Goal: Contribute content: Add original content to the website for others to see

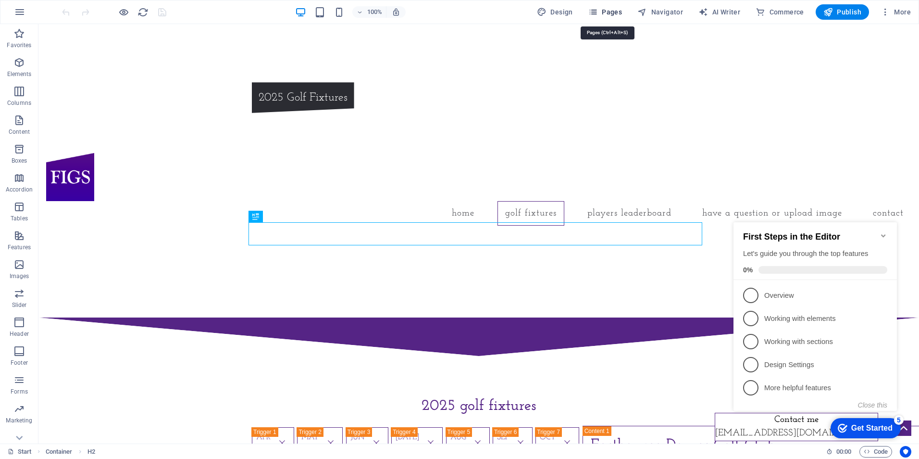
click at [611, 11] on span "Pages" at bounding box center [606, 12] width 34 height 10
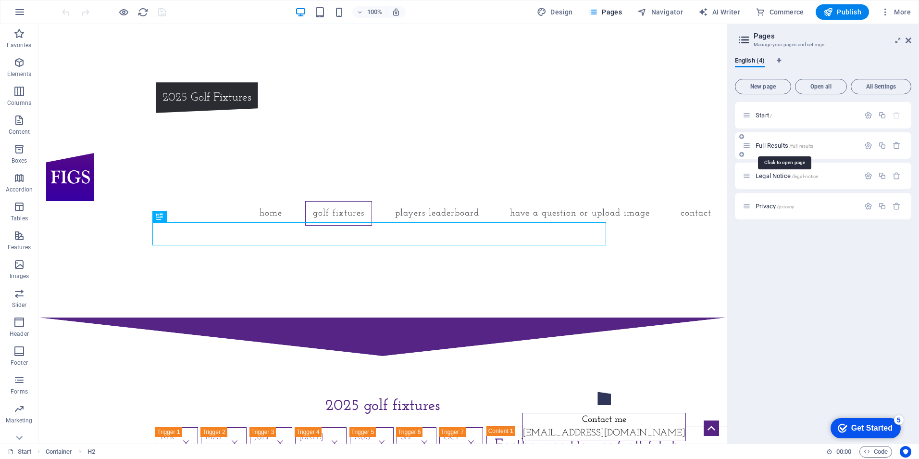
click at [779, 144] on span "Full Results /full-results" at bounding box center [785, 145] width 58 height 7
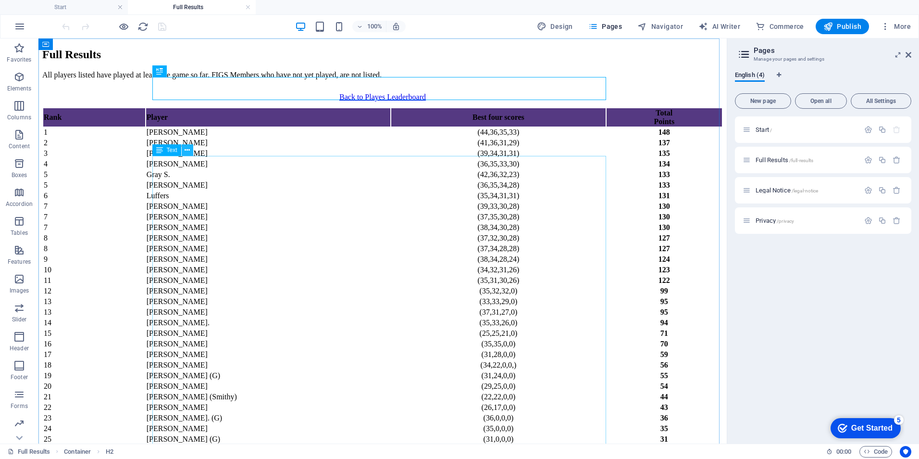
click at [189, 149] on icon at bounding box center [187, 150] width 5 height 10
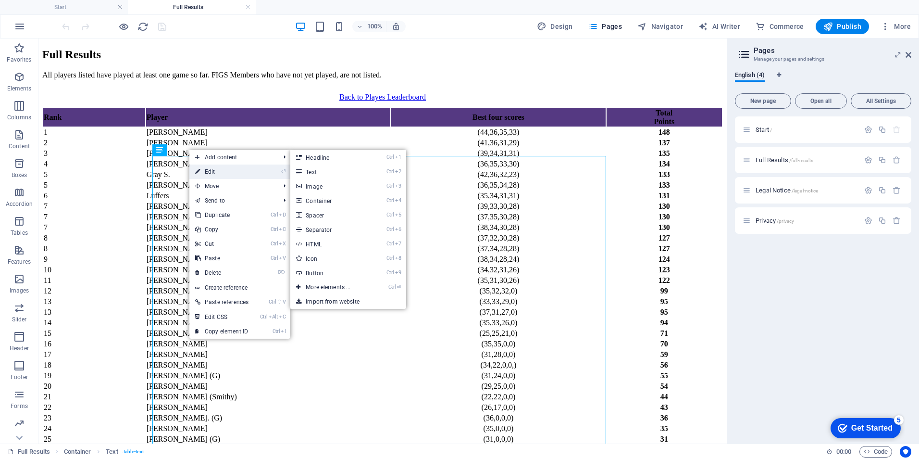
click at [215, 173] on link "⏎ Edit" at bounding box center [221, 171] width 65 height 14
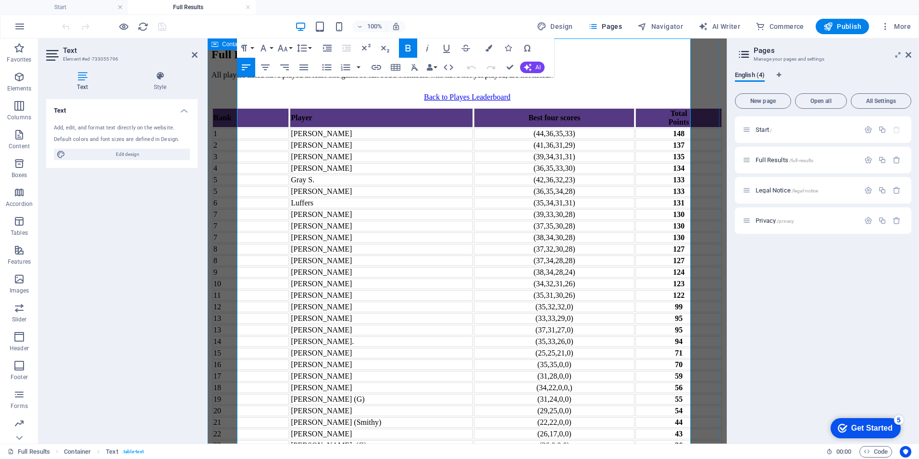
scroll to position [117, 0]
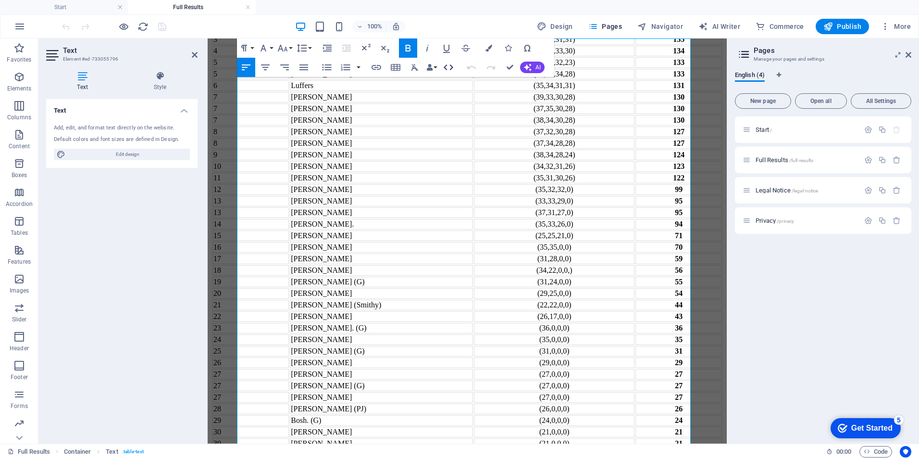
click at [447, 66] on icon "button" at bounding box center [449, 68] width 12 height 12
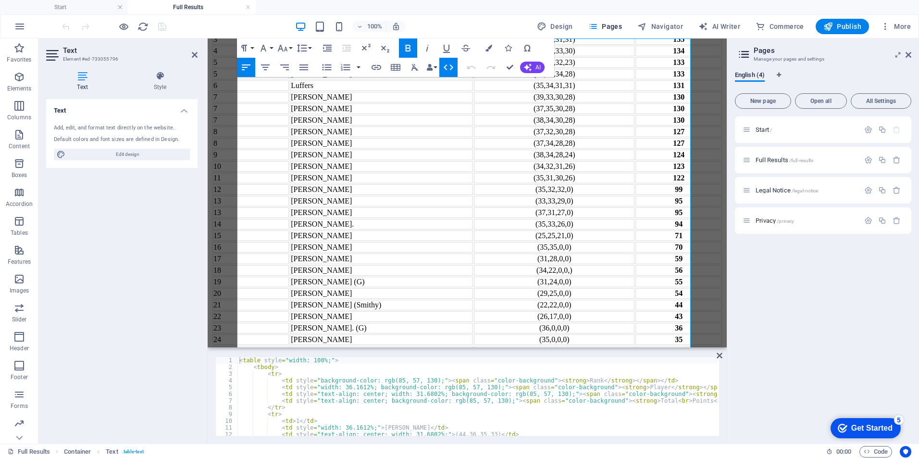
click at [500, 389] on div "< table style = "width: 100%;" > < tbody > < tr > < td style = "background-colo…" at bounding box center [520, 402] width 565 height 90
click at [540, 394] on div "< table style = "width: 100%;" > < tbody > < tr > < td style = "background-colo…" at bounding box center [520, 402] width 565 height 90
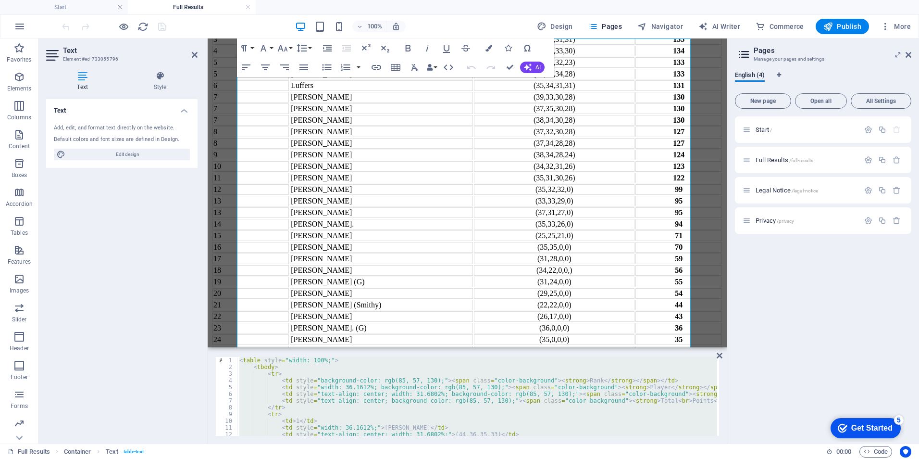
paste textarea
type textarea "</table>"
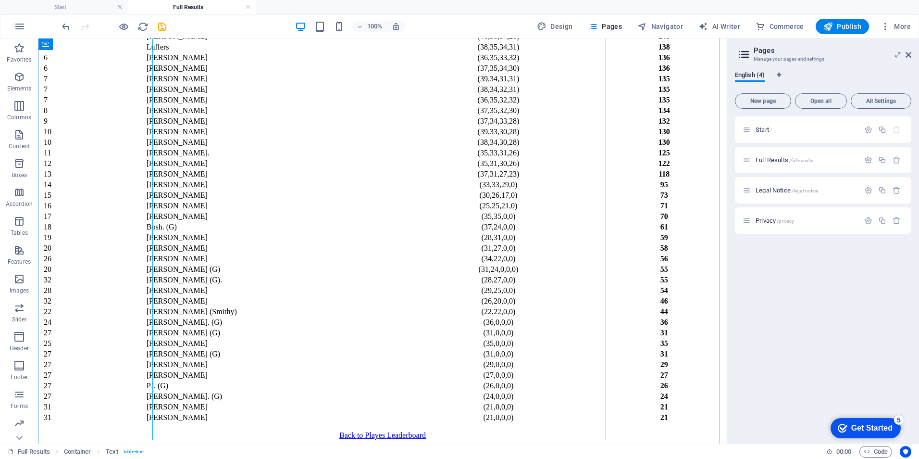
scroll to position [358, 0]
click at [162, 24] on icon "save" at bounding box center [162, 26] width 11 height 11
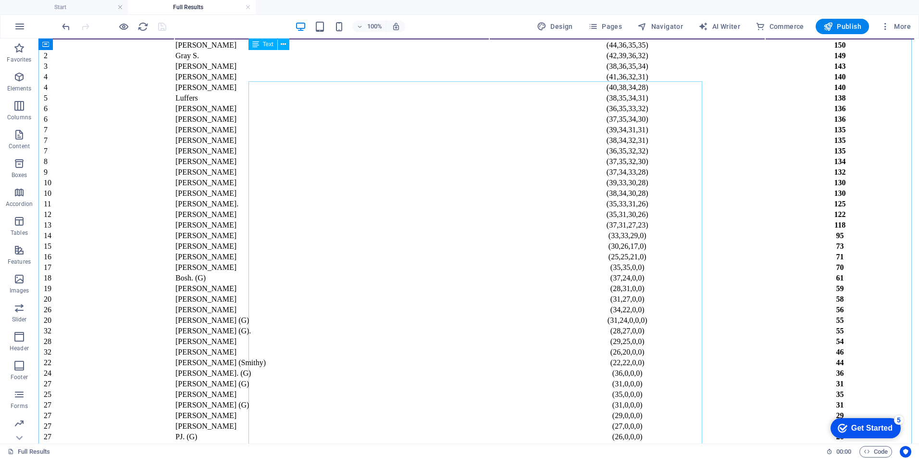
scroll to position [69, 0]
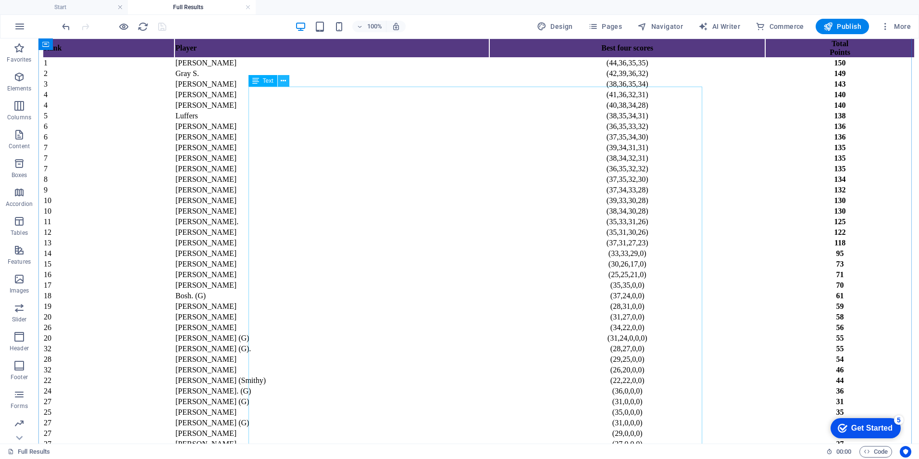
click at [283, 79] on icon at bounding box center [283, 81] width 5 height 10
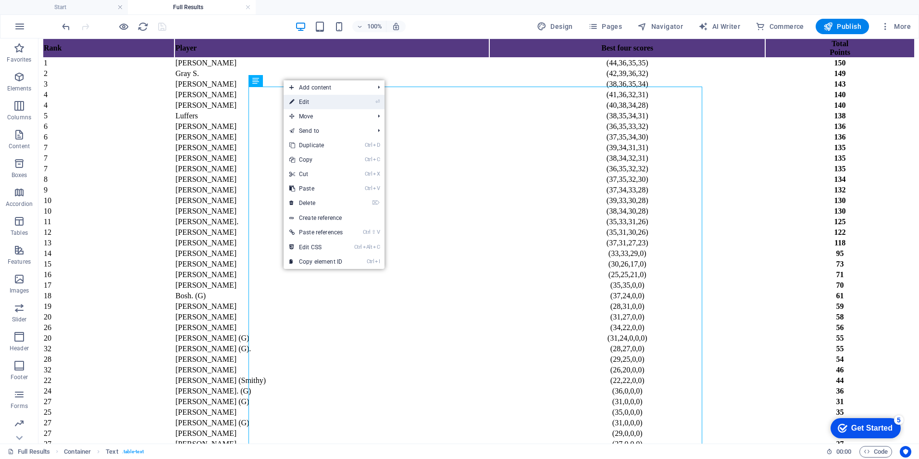
click at [311, 100] on link "⏎ Edit" at bounding box center [316, 102] width 65 height 14
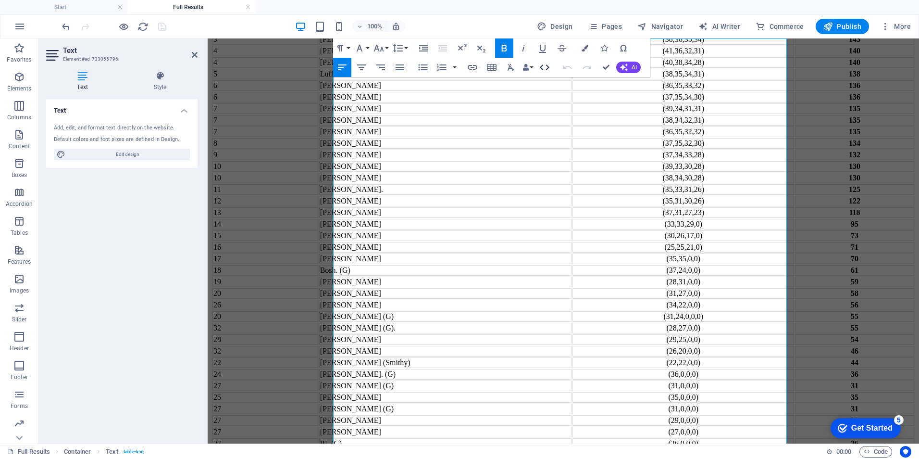
click at [543, 68] on icon "button" at bounding box center [545, 68] width 12 height 12
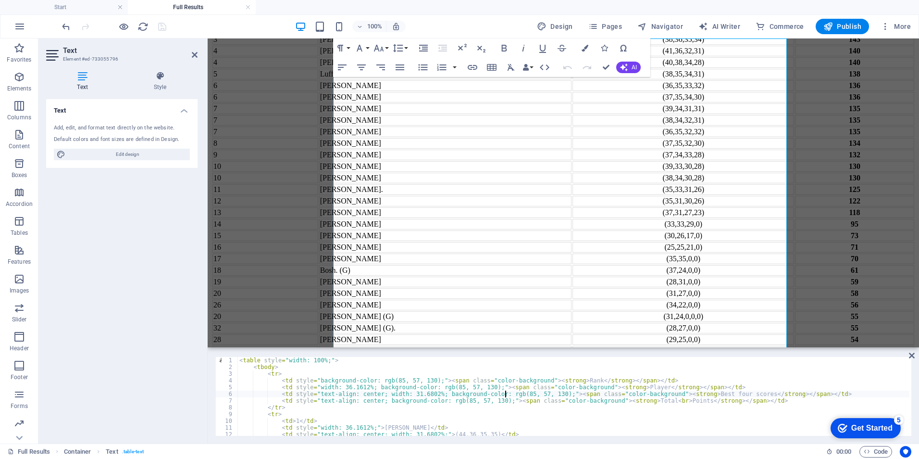
click at [506, 397] on div "< table style = "width: 100%;" > < tbody > < tr > < td style = "background-colo…" at bounding box center [574, 403] width 672 height 92
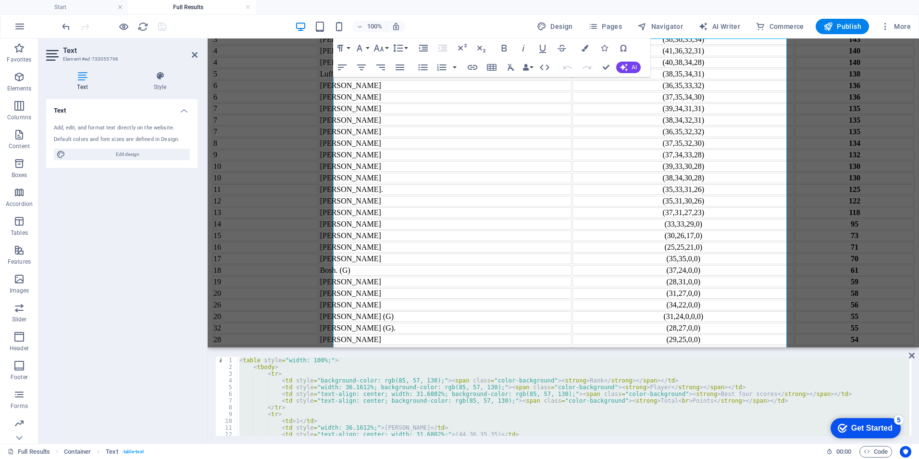
paste textarea
type textarea "</table>"
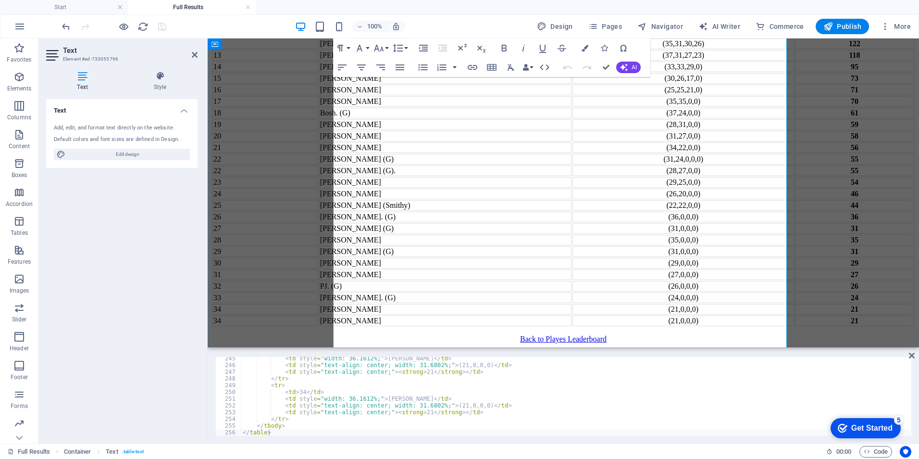
scroll to position [406, 0]
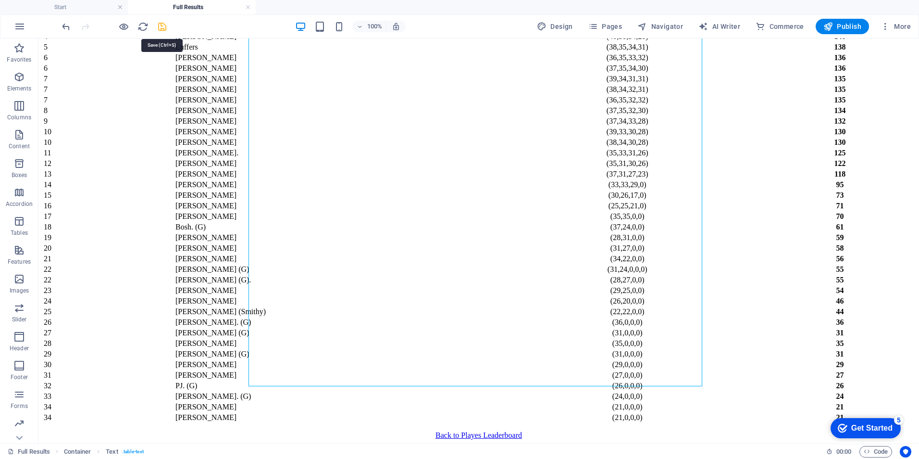
click at [163, 24] on icon "save" at bounding box center [162, 26] width 11 height 11
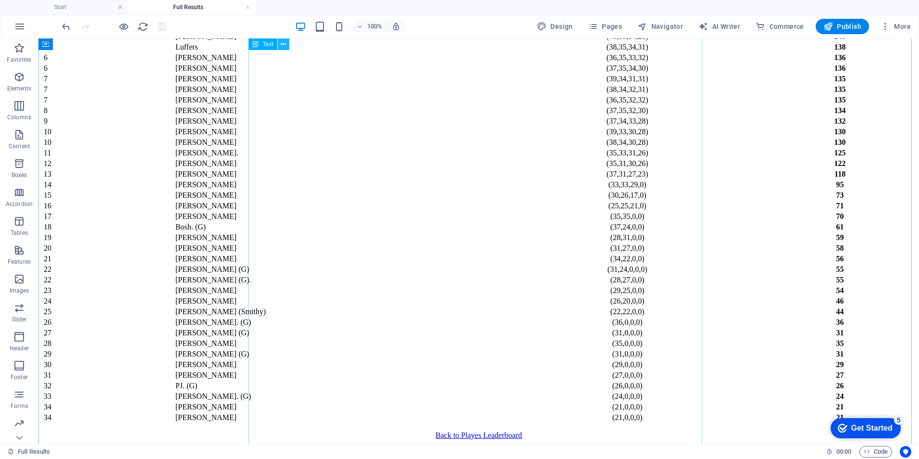
click at [282, 44] on icon at bounding box center [283, 44] width 5 height 10
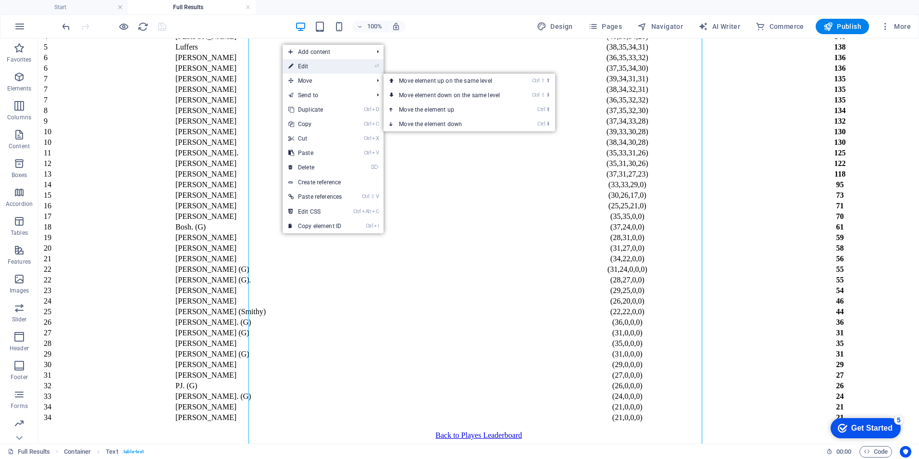
click at [313, 67] on link "⏎ Edit" at bounding box center [315, 66] width 65 height 14
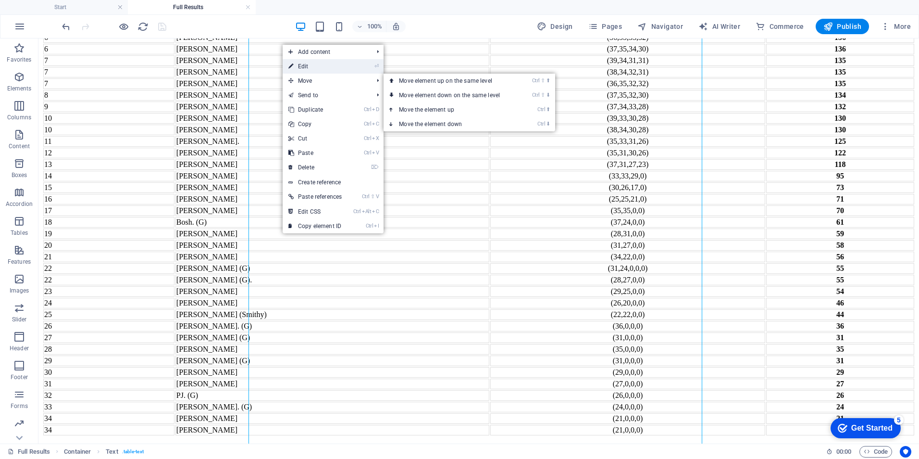
scroll to position [117, 0]
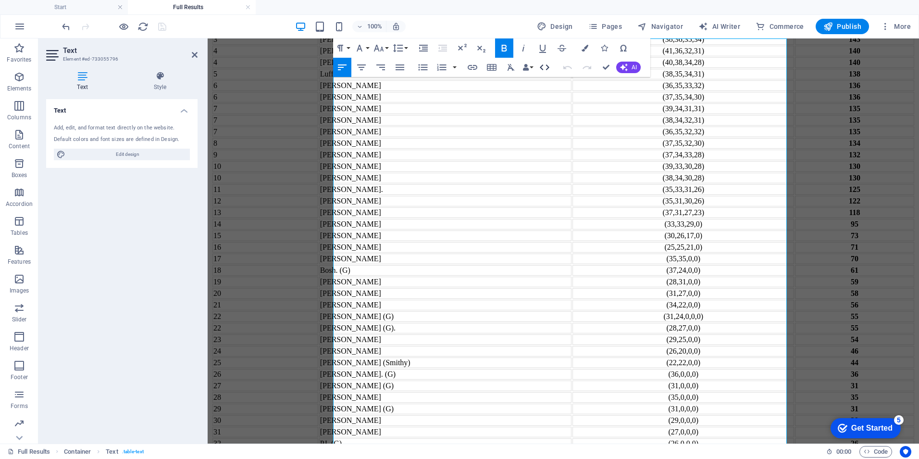
click at [548, 67] on icon "button" at bounding box center [545, 68] width 12 height 12
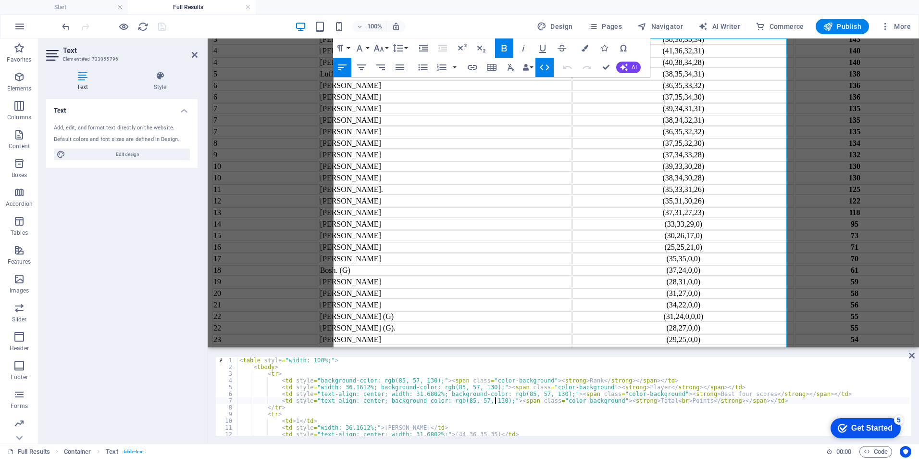
click at [497, 402] on div "< table style = "width: 100%;" > < tbody > < tr > < td style = "background-colo…" at bounding box center [574, 403] width 672 height 92
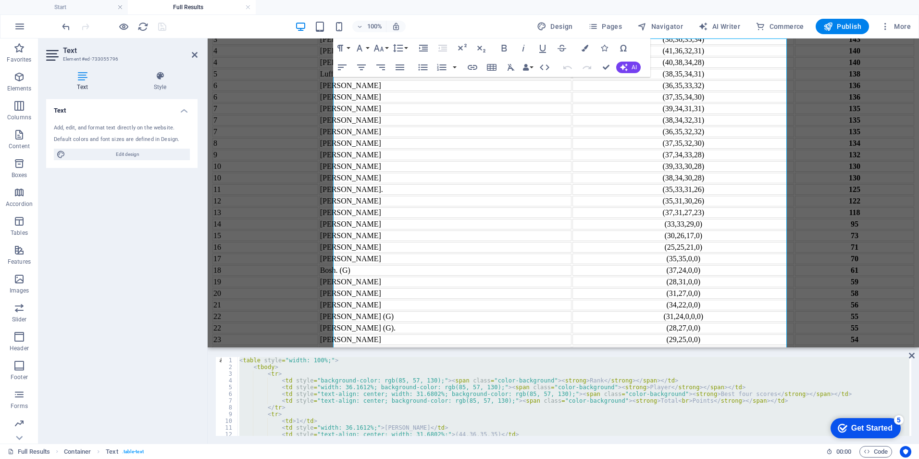
type textarea "</table>"
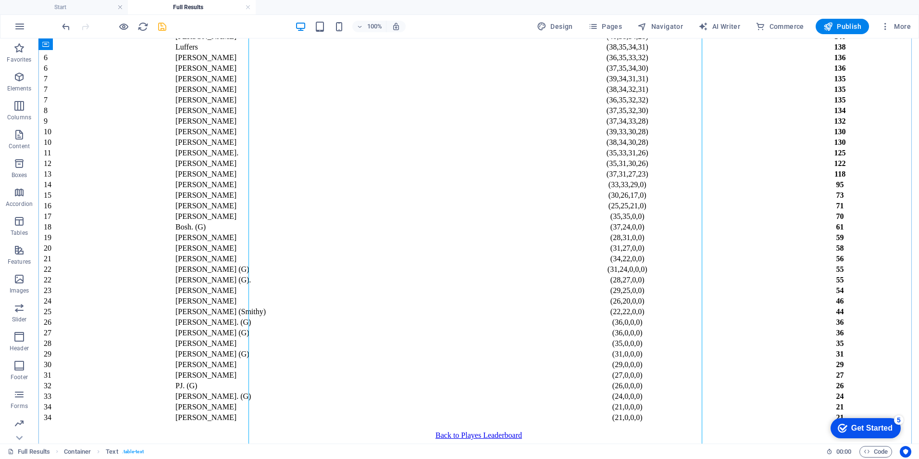
scroll to position [406, 0]
click at [285, 44] on icon at bounding box center [283, 44] width 5 height 10
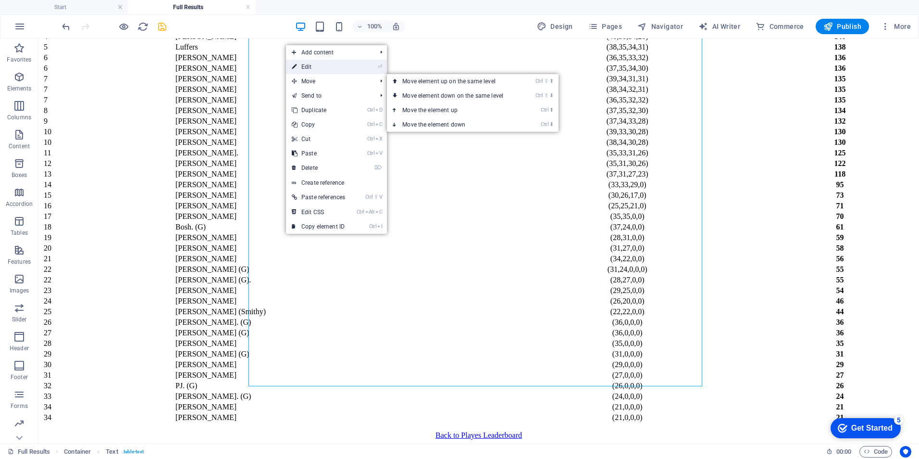
click at [312, 67] on link "⏎ Edit" at bounding box center [318, 67] width 65 height 14
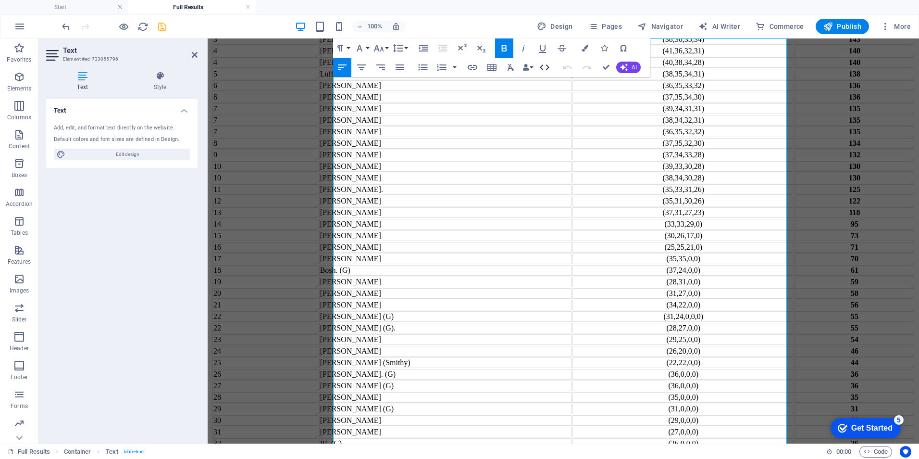
drag, startPoint x: 546, startPoint y: 66, endPoint x: 337, endPoint y: 40, distance: 210.3
click at [546, 66] on icon "button" at bounding box center [545, 68] width 12 height 12
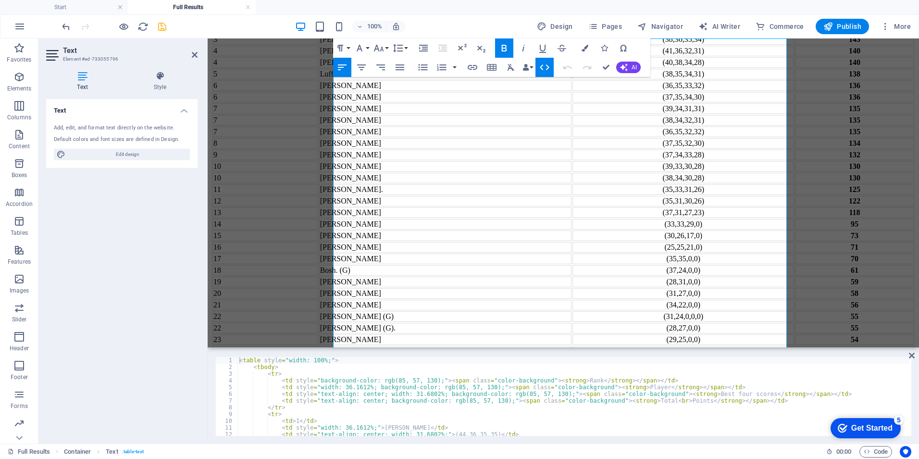
click at [513, 394] on div "< table style = "width: 100%;" > < tbody > < tr > < td style = "background-colo…" at bounding box center [574, 403] width 672 height 92
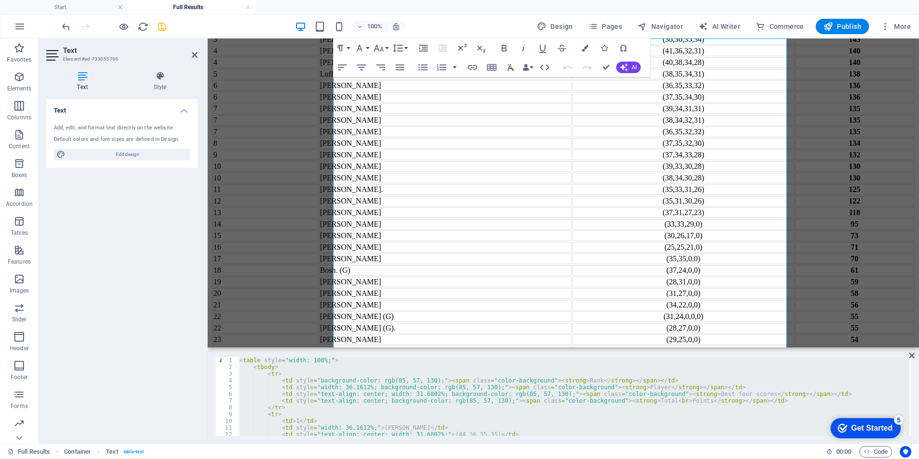
paste textarea
type textarea "</table>"
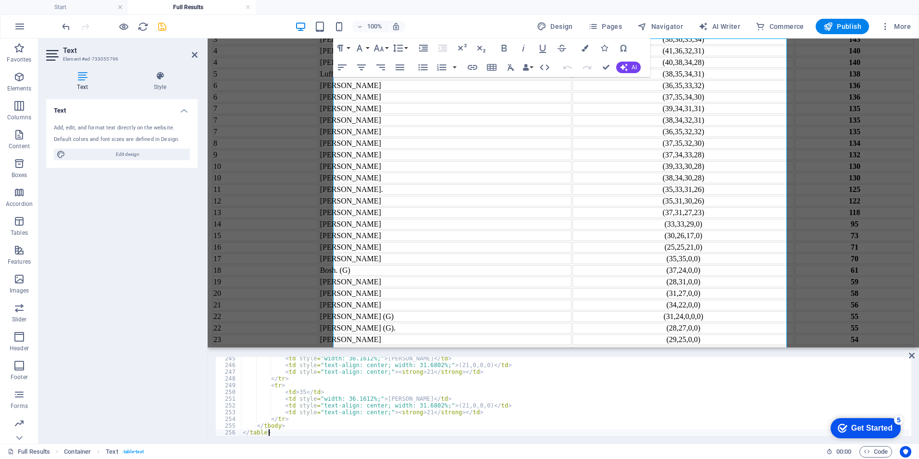
scroll to position [1645, 0]
drag, startPoint x: 604, startPoint y: 67, endPoint x: 564, endPoint y: 36, distance: 50.8
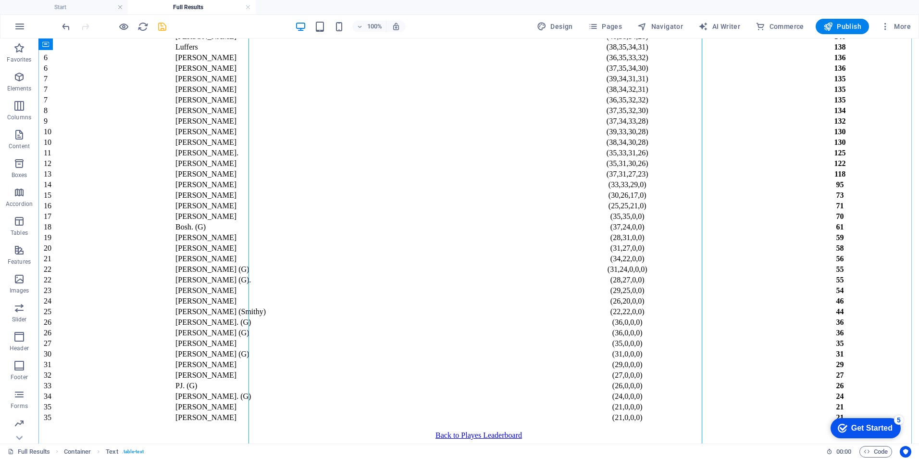
scroll to position [425, 0]
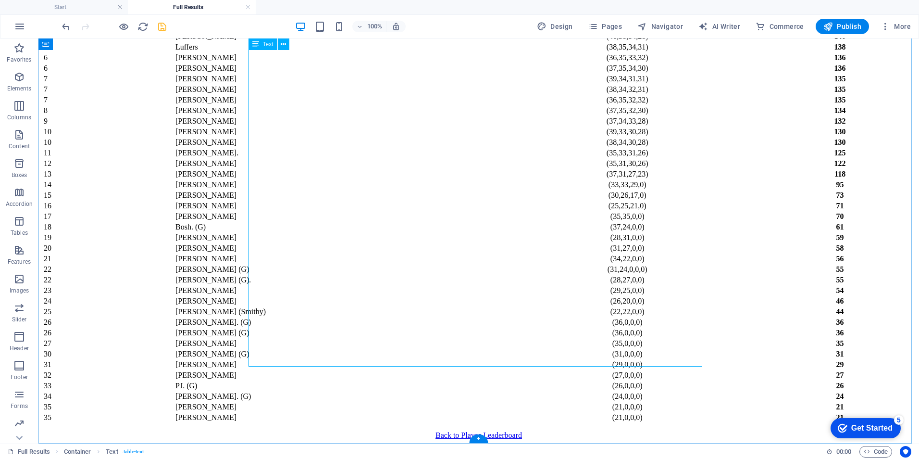
click at [565, 151] on div "Rank Player Best four scores Total Points 1 [PERSON_NAME] (44,36,35,35) 150 2 G…" at bounding box center [478, 196] width 873 height 454
click at [562, 152] on div "Rank Player Best four scores Total Points 1 [PERSON_NAME] (44,36,35,35) 150 2 G…" at bounding box center [478, 196] width 873 height 454
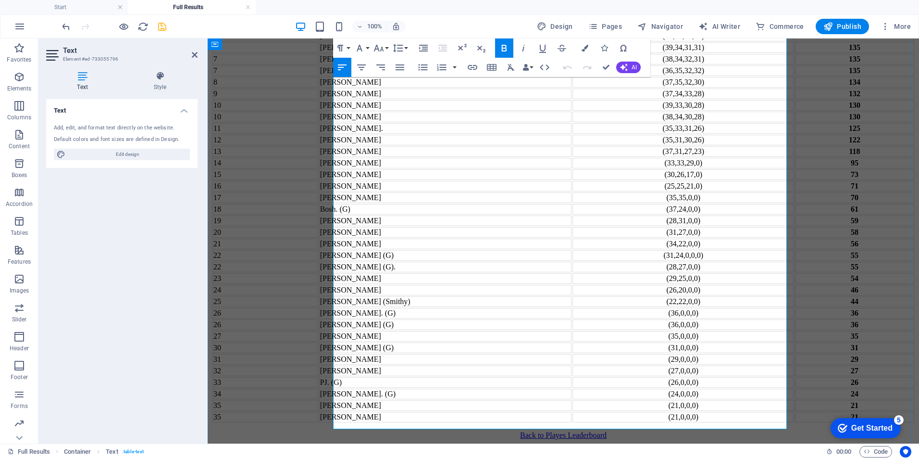
scroll to position [406, 0]
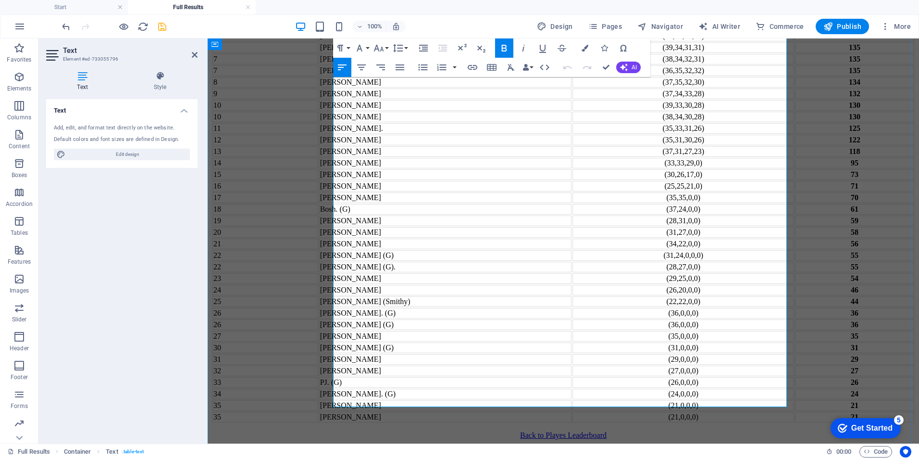
click at [646, 250] on td "(31,24,0,0,0)" at bounding box center [684, 255] width 222 height 11
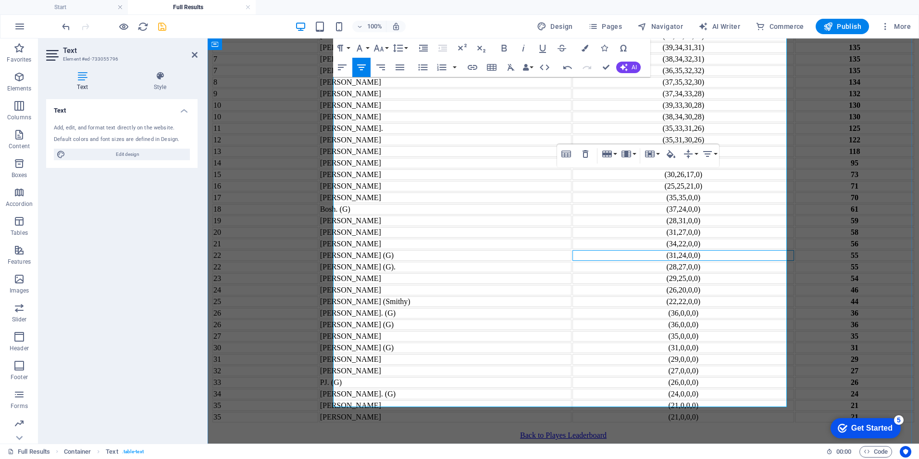
click at [647, 308] on td "(36,0,0,0)" at bounding box center [684, 313] width 222 height 11
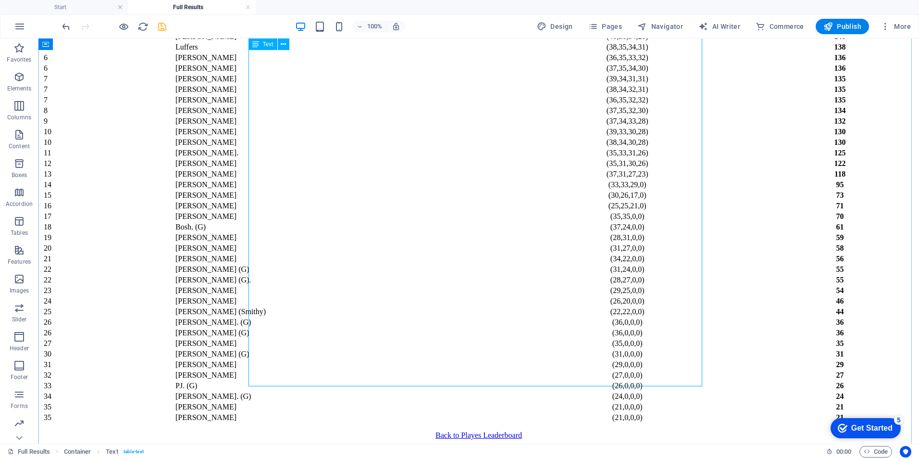
click at [655, 292] on div "Rank Player Best four scores Total Points 1 [PERSON_NAME] (44,36,35,35) 150 2 G…" at bounding box center [478, 196] width 873 height 454
click at [286, 43] on icon at bounding box center [283, 44] width 5 height 10
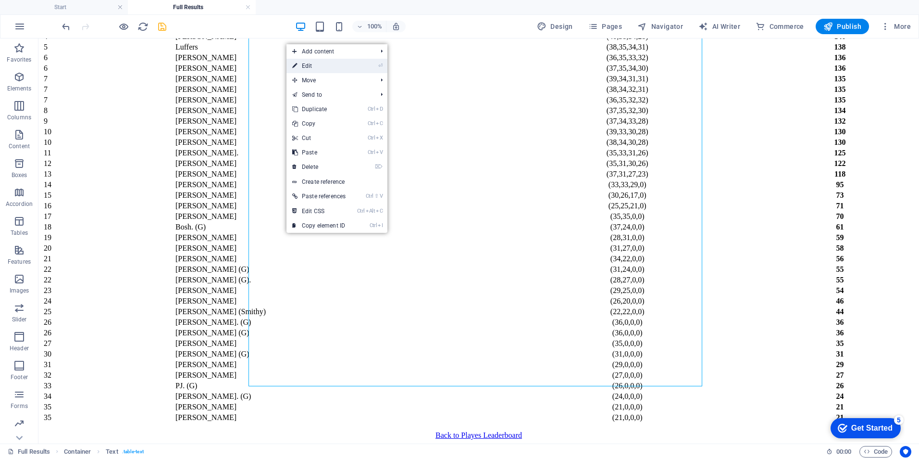
click at [307, 67] on link "⏎ Edit" at bounding box center [319, 66] width 65 height 14
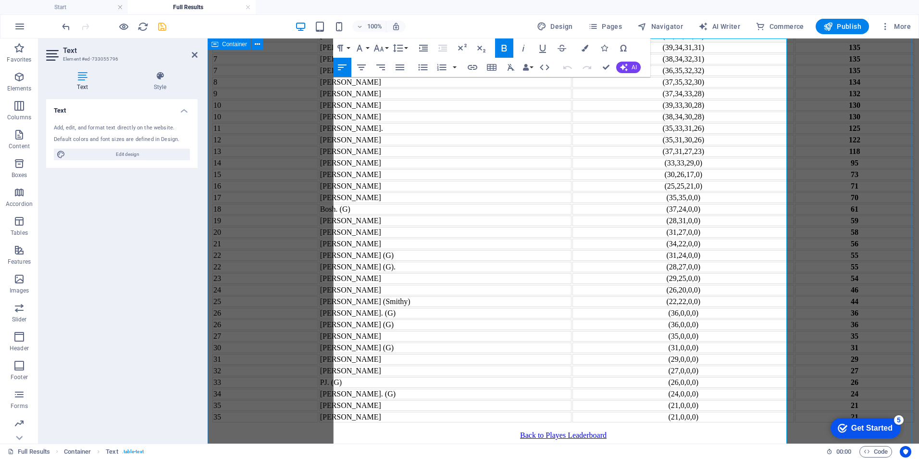
scroll to position [117, 0]
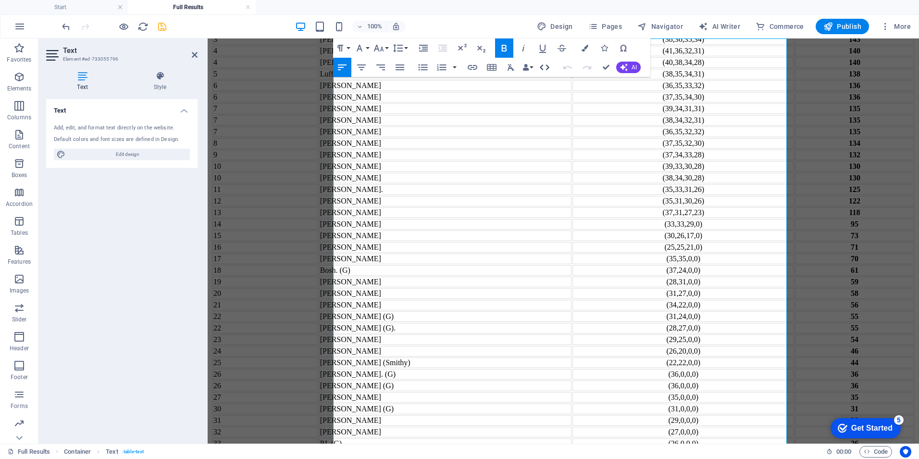
click at [547, 68] on icon "button" at bounding box center [545, 68] width 12 height 12
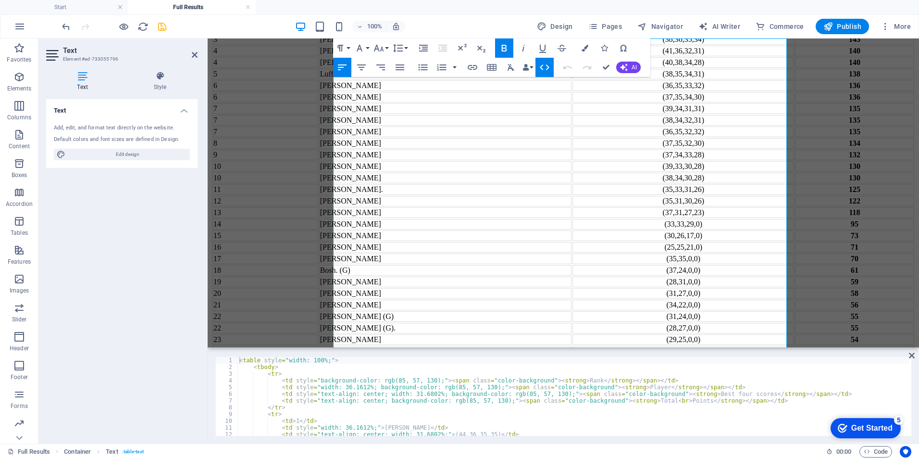
click at [476, 386] on div "< table style = "width: 100%;" > < tbody > < tr > < td style = "background-colo…" at bounding box center [574, 403] width 672 height 92
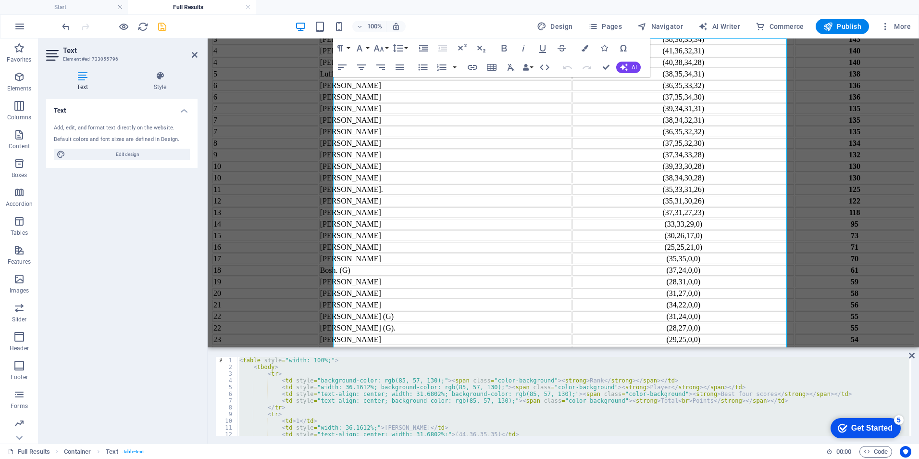
paste textarea
type textarea "</table>"
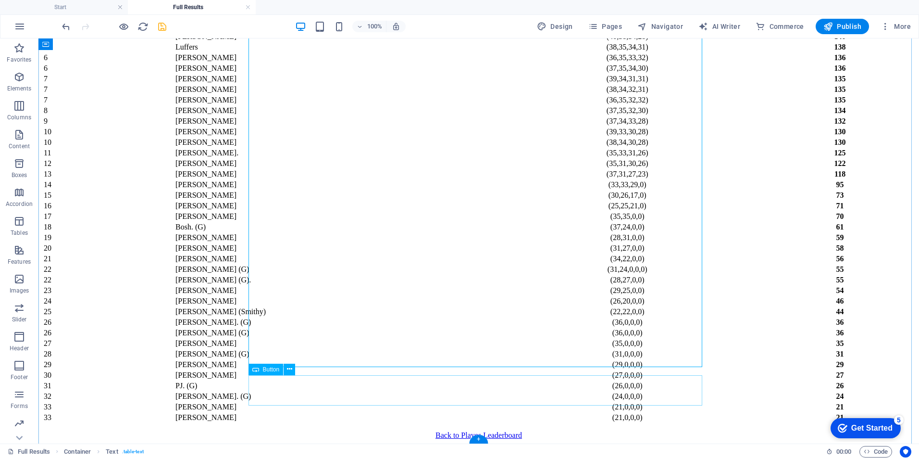
scroll to position [425, 0]
click at [164, 25] on icon "save" at bounding box center [162, 26] width 11 height 11
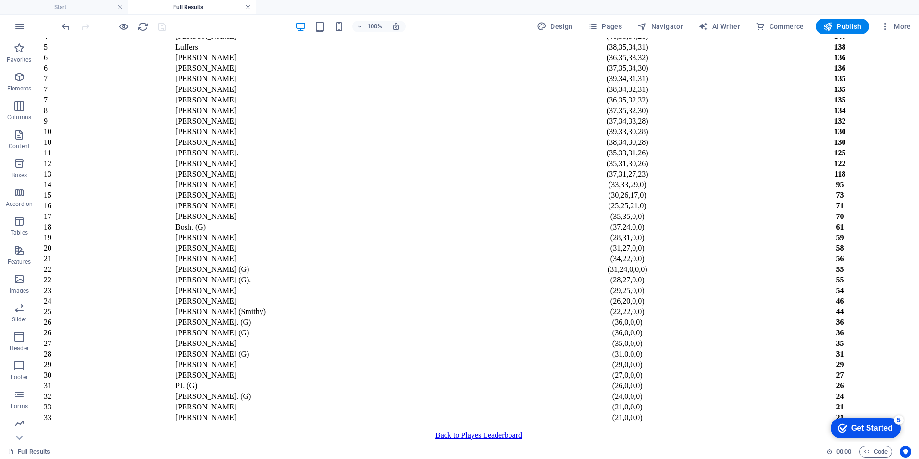
click at [248, 5] on link at bounding box center [248, 7] width 6 height 9
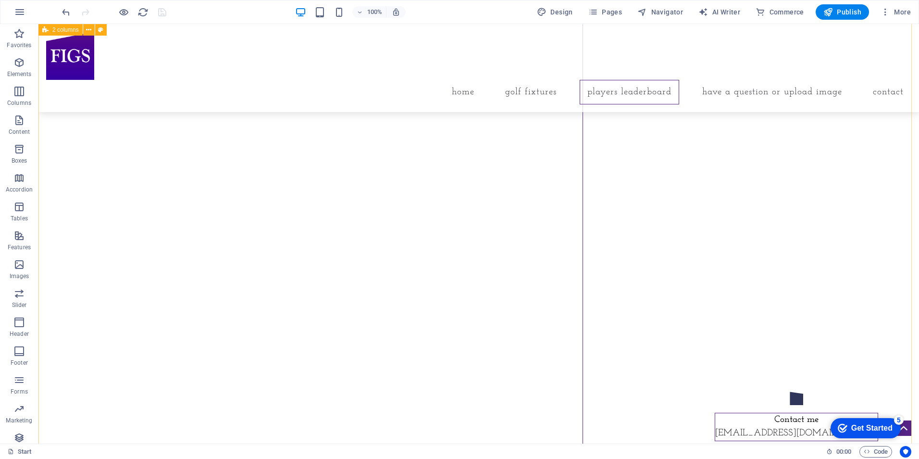
scroll to position [3568, 0]
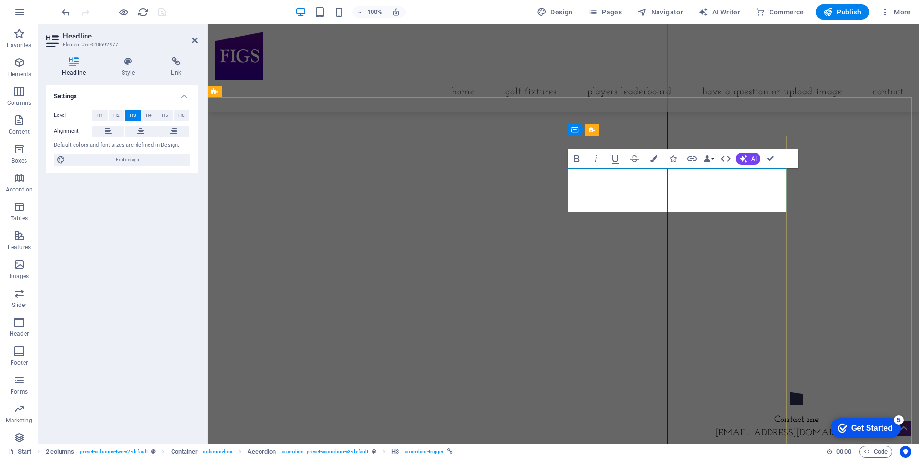
drag, startPoint x: 618, startPoint y: 197, endPoint x: 656, endPoint y: 198, distance: 37.5
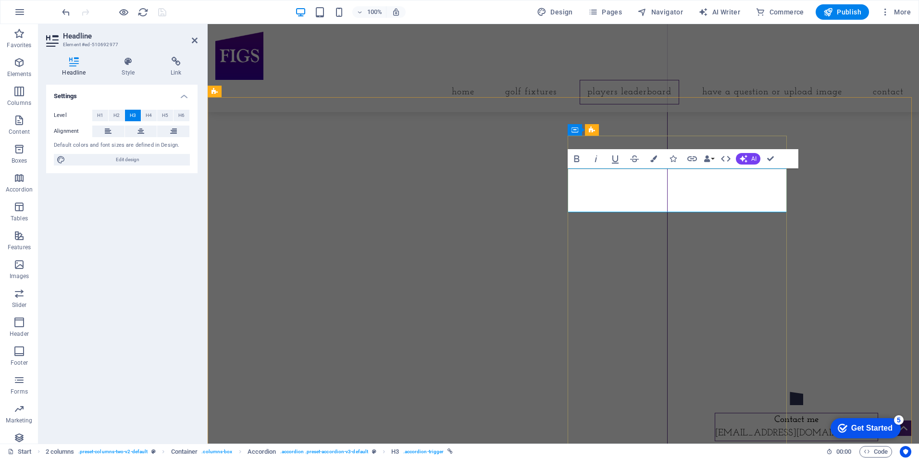
drag, startPoint x: 703, startPoint y: 196, endPoint x: 709, endPoint y: 196, distance: 6.3
drag, startPoint x: 707, startPoint y: 197, endPoint x: 717, endPoint y: 197, distance: 10.1
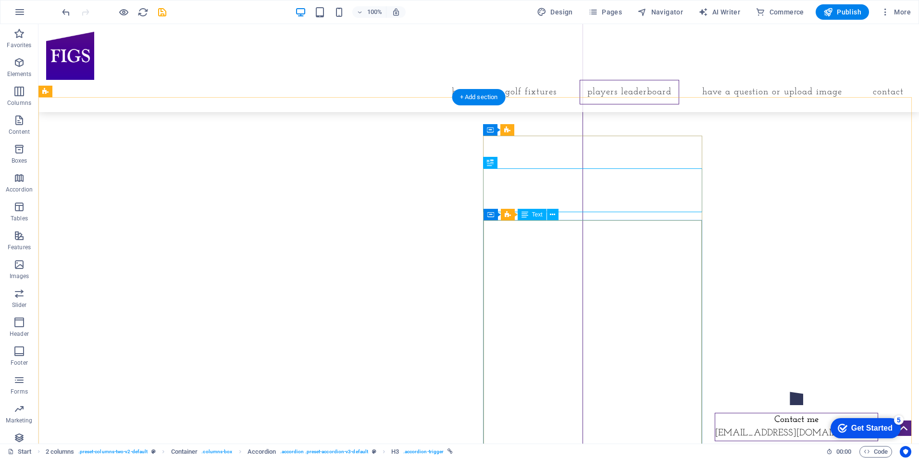
click at [552, 214] on icon at bounding box center [552, 215] width 5 height 10
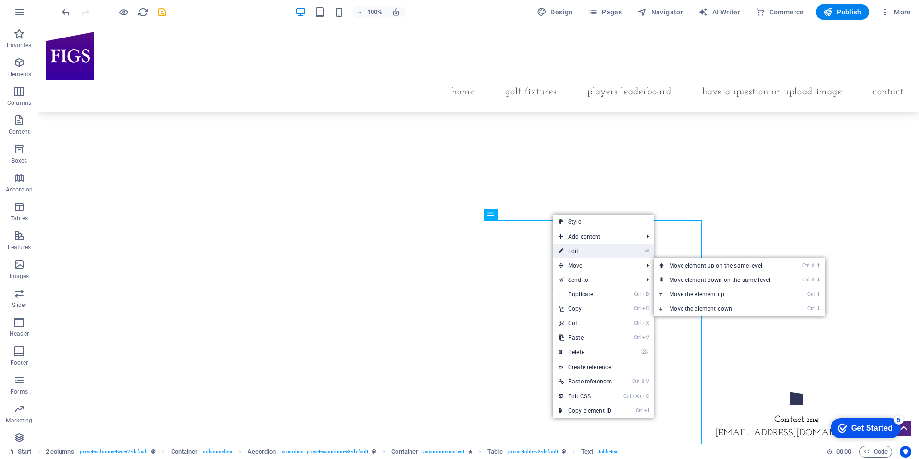
click at [576, 248] on link "⏎ Edit" at bounding box center [585, 251] width 65 height 14
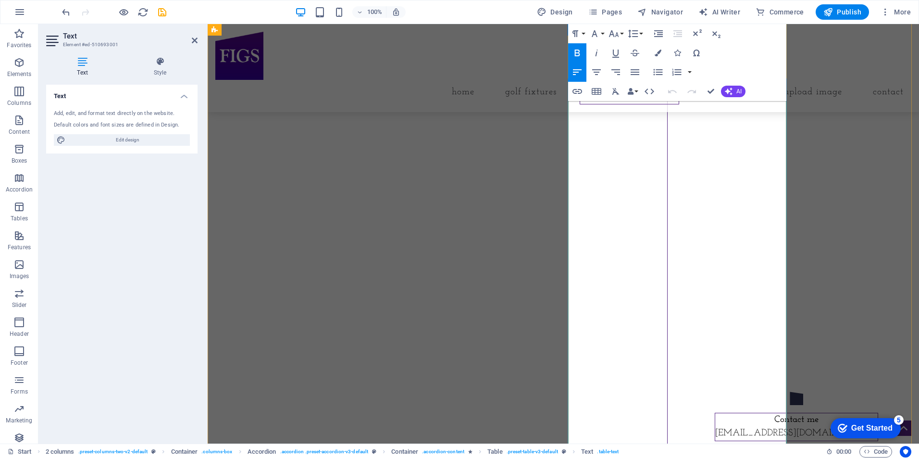
scroll to position [3614, 0]
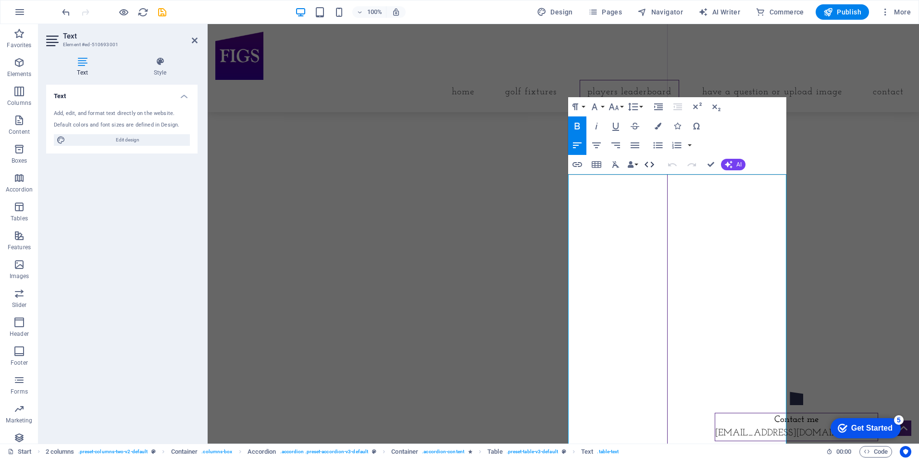
click at [649, 162] on icon "button" at bounding box center [650, 165] width 12 height 12
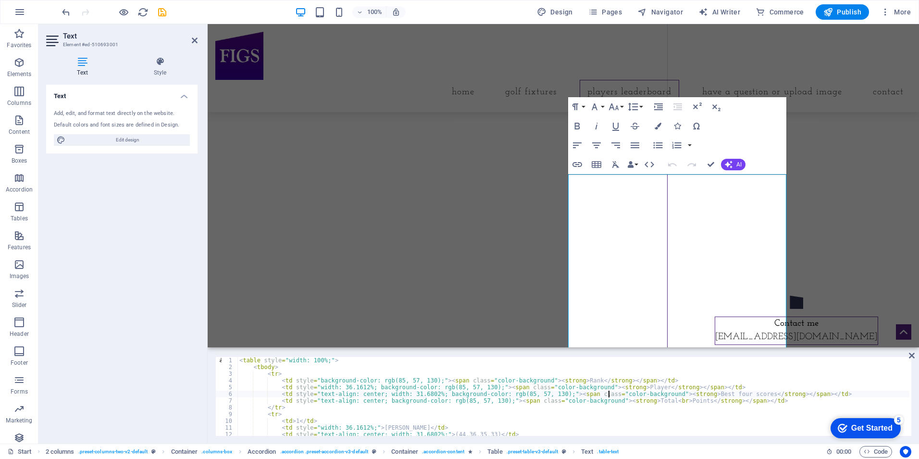
click at [611, 395] on div "< table style = "width: 100%;" > < tbody > < tr > < td style = "background-colo…" at bounding box center [574, 403] width 672 height 92
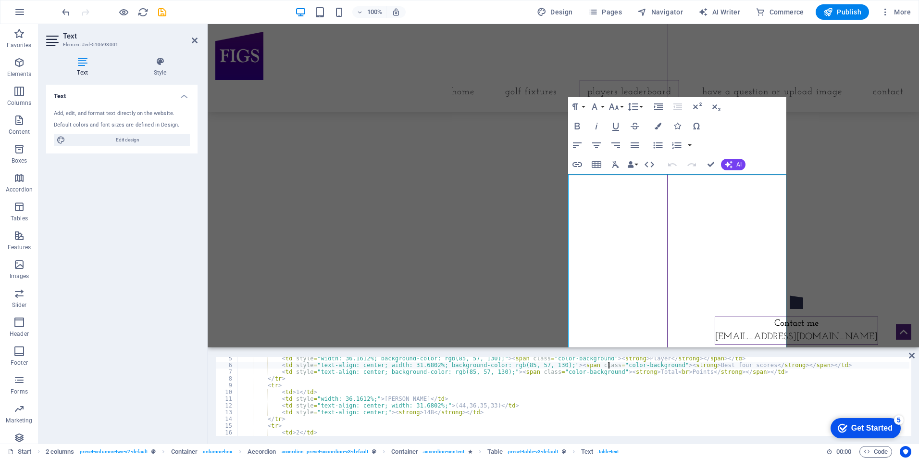
scroll to position [0, 0]
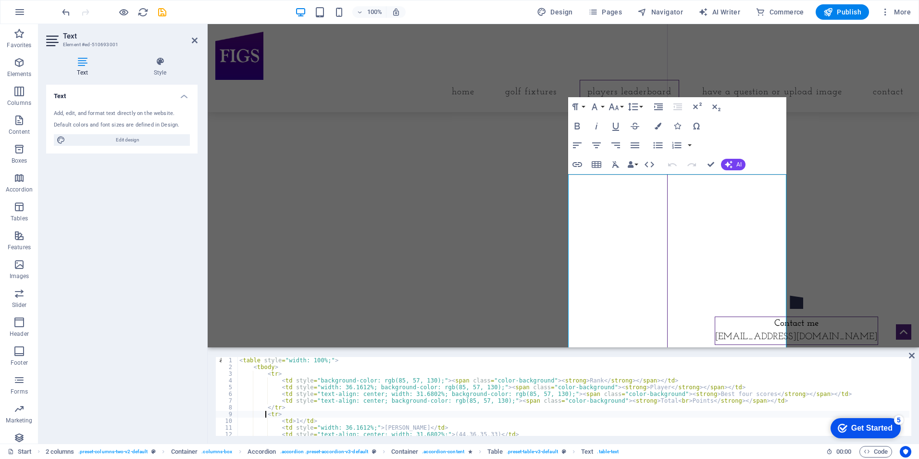
click at [265, 415] on div "< table style = "width: 100%;" > < tbody > < tr > < td style = "background-colo…" at bounding box center [574, 403] width 672 height 92
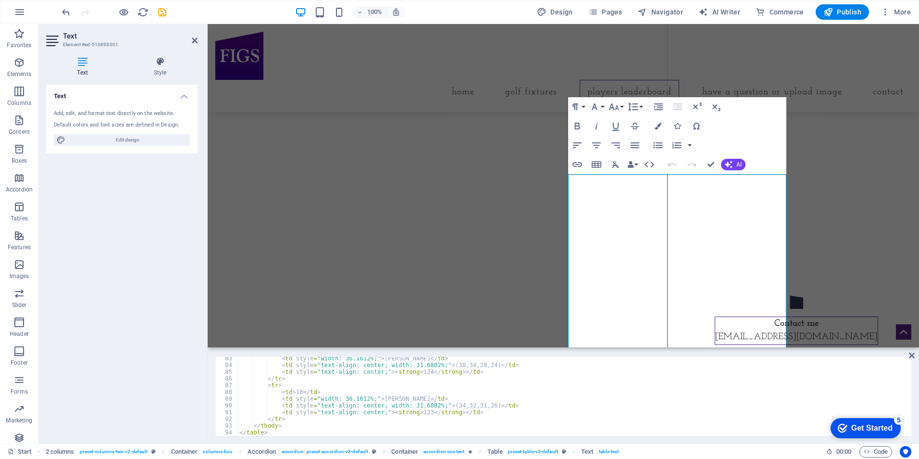
scroll to position [554, 0]
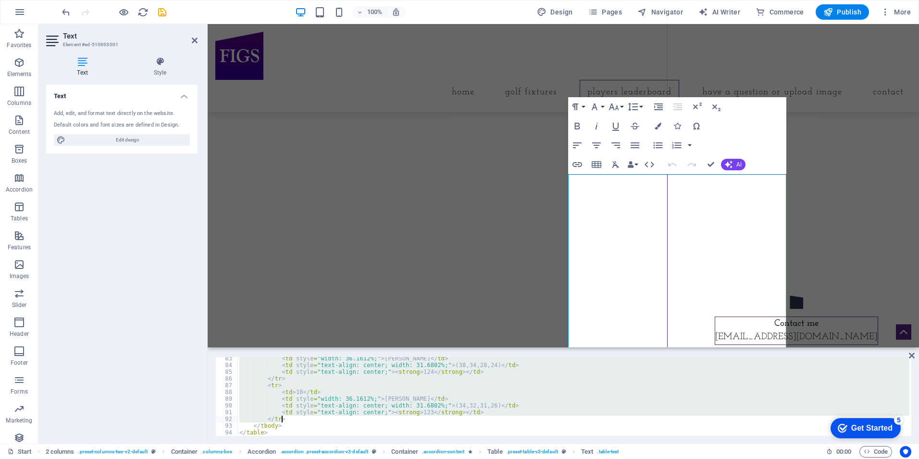
click at [281, 419] on div "< td style = "width: 36.1612%;" > [PERSON_NAME] </ td > < td style = "text-alig…" at bounding box center [574, 401] width 672 height 92
type textarea "</tr>"
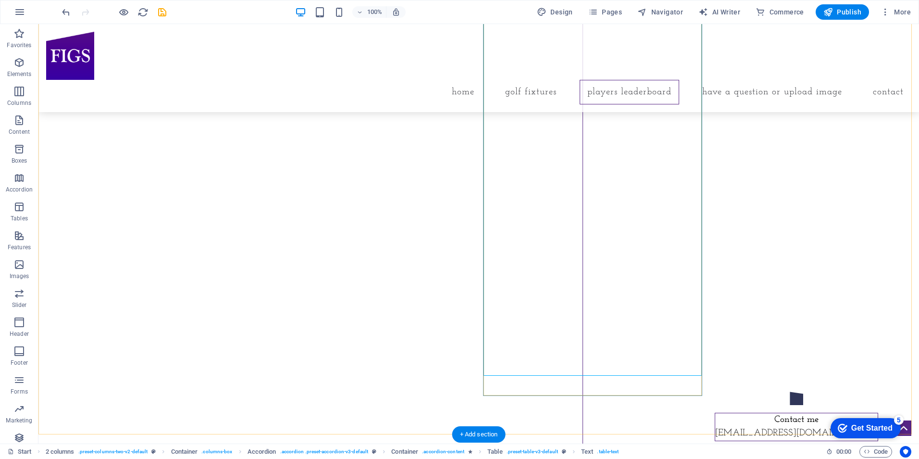
scroll to position [3807, 0]
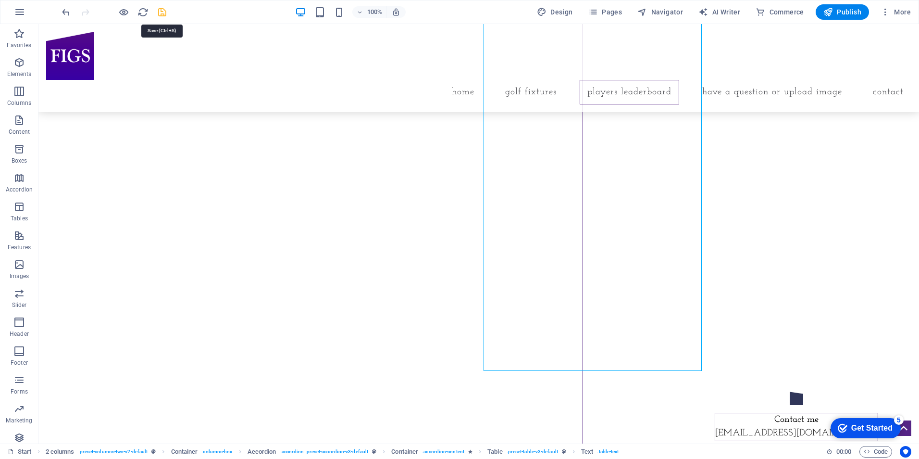
click at [164, 10] on icon "save" at bounding box center [162, 12] width 11 height 11
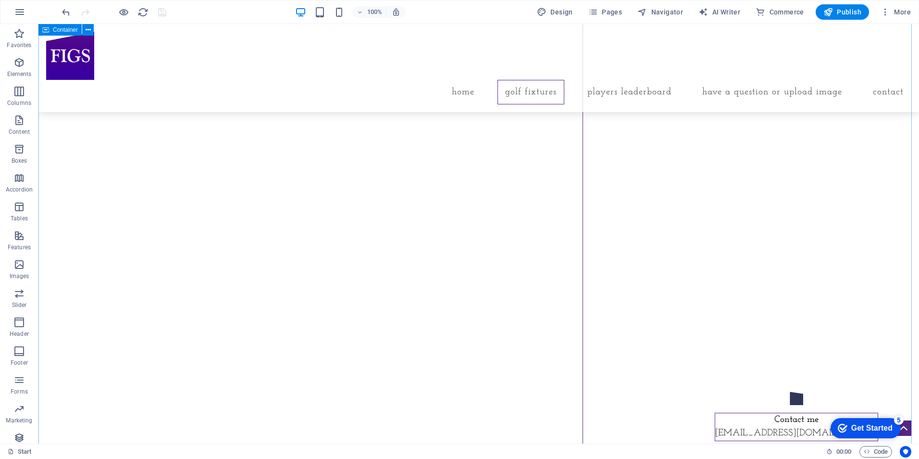
scroll to position [2701, 0]
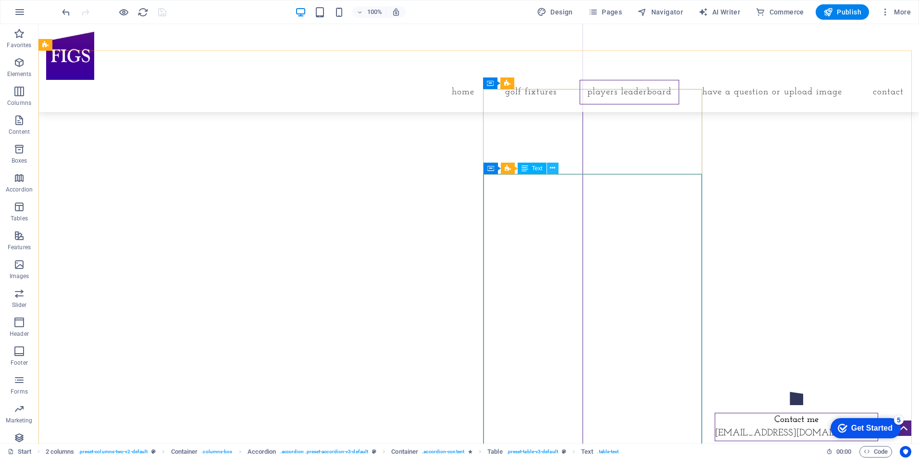
click at [554, 168] on icon at bounding box center [552, 168] width 5 height 10
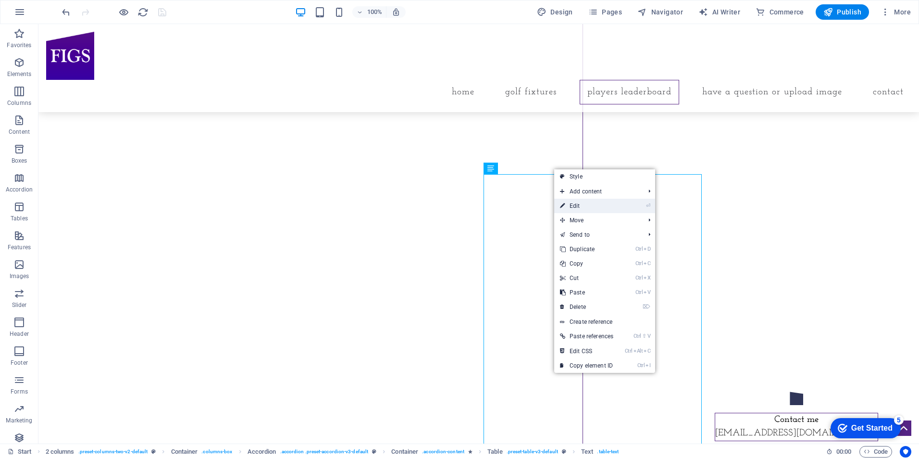
click at [579, 205] on link "⏎ Edit" at bounding box center [586, 206] width 65 height 14
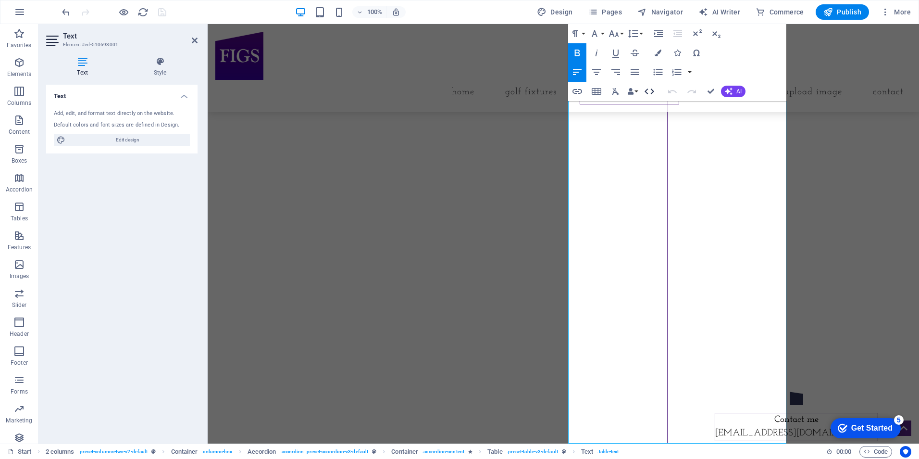
click at [651, 90] on icon "button" at bounding box center [650, 92] width 12 height 12
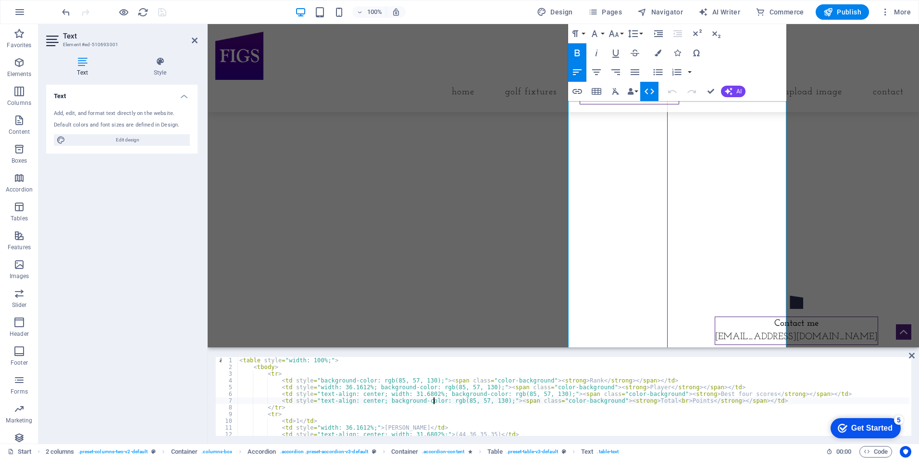
click at [433, 399] on div "< table style = "width: 100%;" > < tbody > < tr > < td style = "background-colo…" at bounding box center [574, 403] width 672 height 92
type textarea "</tbody> </table>"
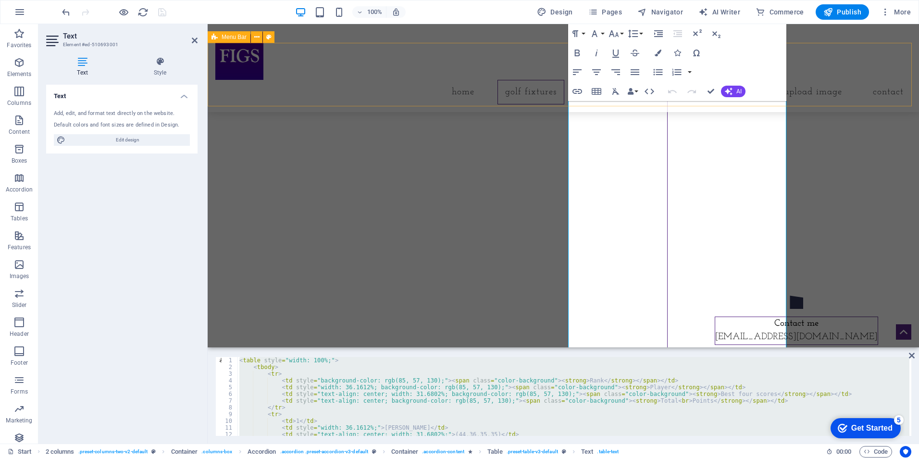
scroll to position [3349, 0]
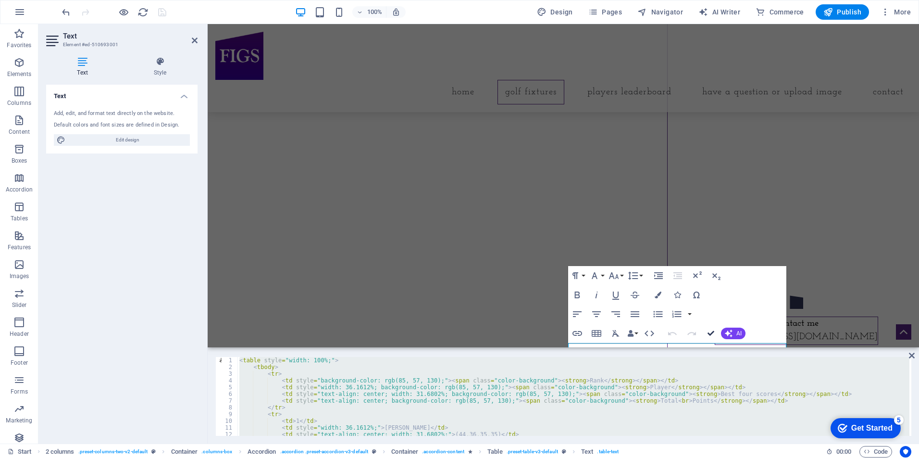
drag, startPoint x: 709, startPoint y: 330, endPoint x: 679, endPoint y: 307, distance: 38.5
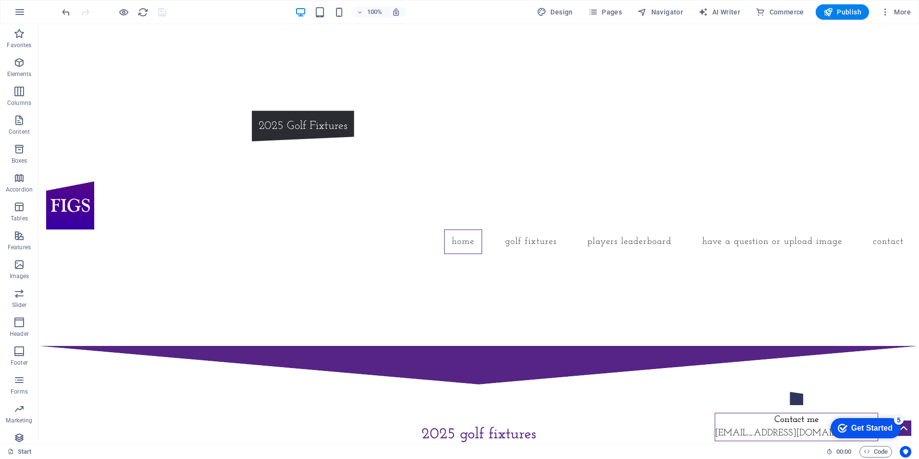
scroll to position [267, 0]
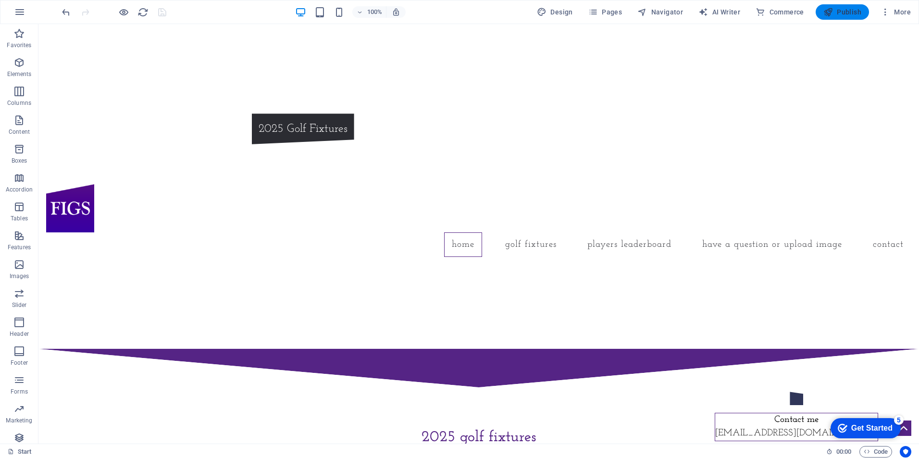
click at [852, 11] on span "Publish" at bounding box center [843, 12] width 38 height 10
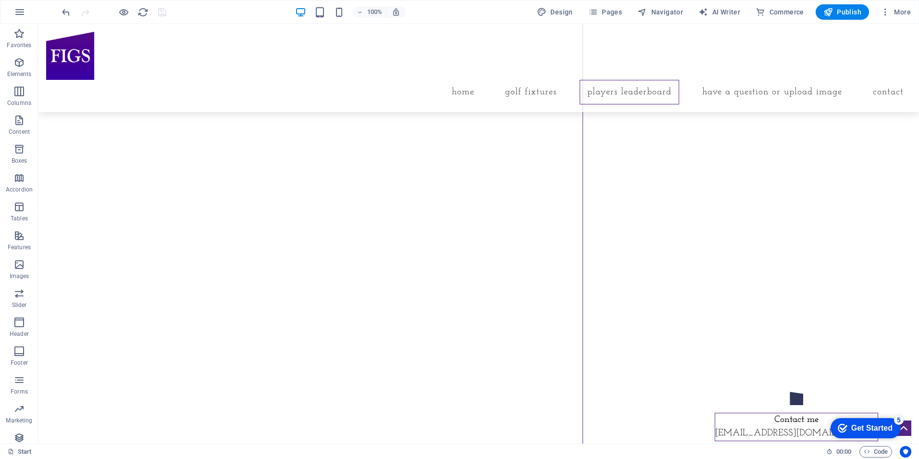
scroll to position [3687, 0]
click at [144, 12] on icon "reload" at bounding box center [143, 12] width 11 height 11
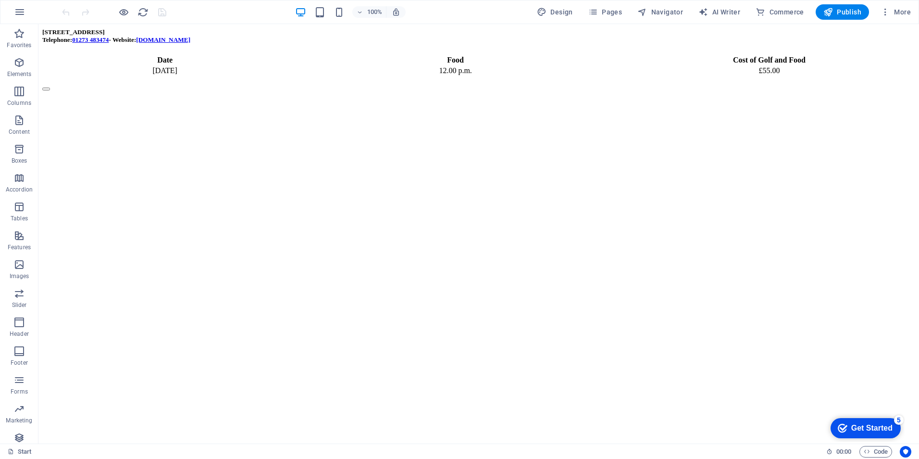
scroll to position [3874, 0]
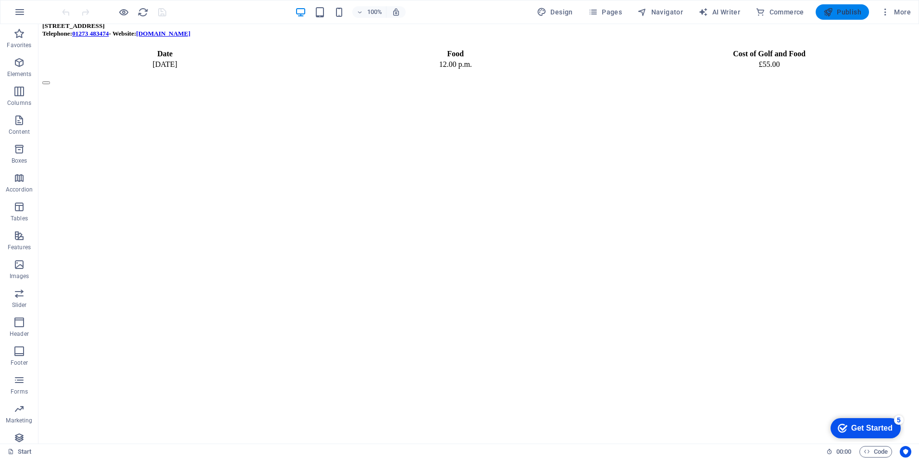
click at [852, 12] on span "Publish" at bounding box center [843, 12] width 38 height 10
